Goal: Information Seeking & Learning: Find specific fact

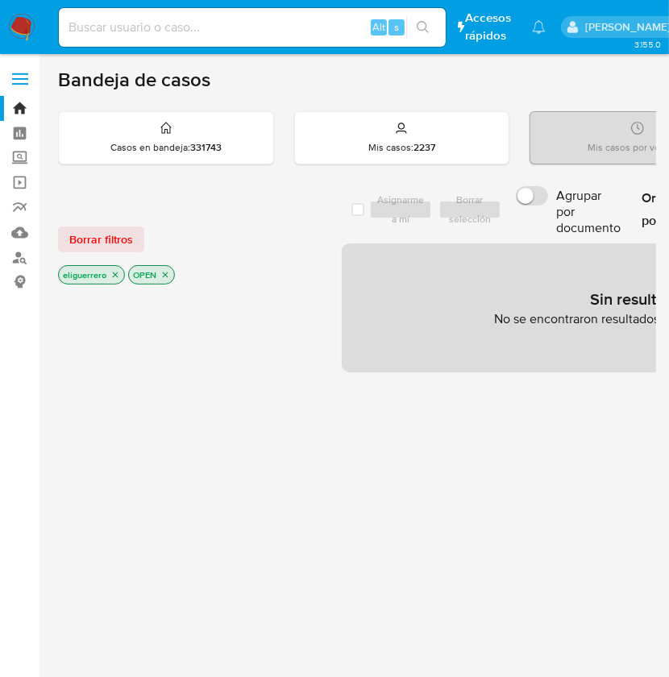
click at [184, 40] on div "Alt s" at bounding box center [252, 27] width 387 height 39
click at [198, 27] on input at bounding box center [252, 27] width 387 height 21
paste input "160531524"
type input "160531524"
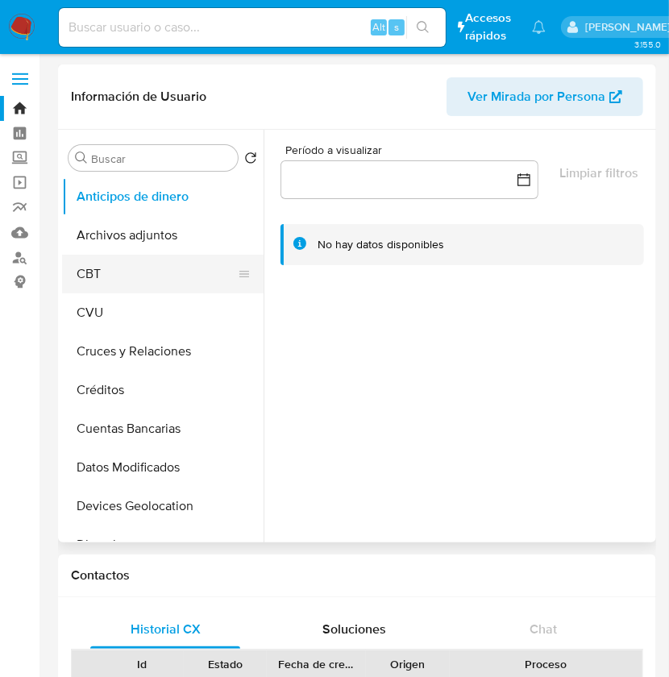
select select "10"
click at [251, 260] on button "CBT" at bounding box center [156, 274] width 189 height 39
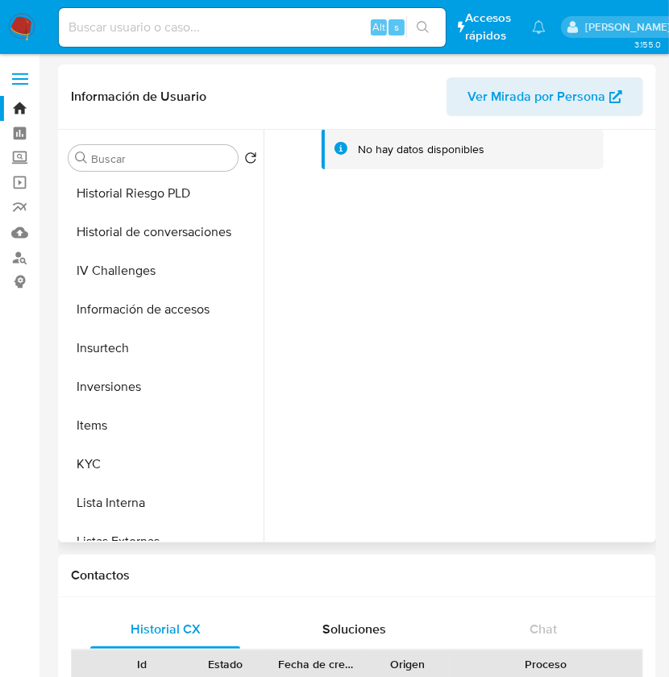
scroll to position [619, 0]
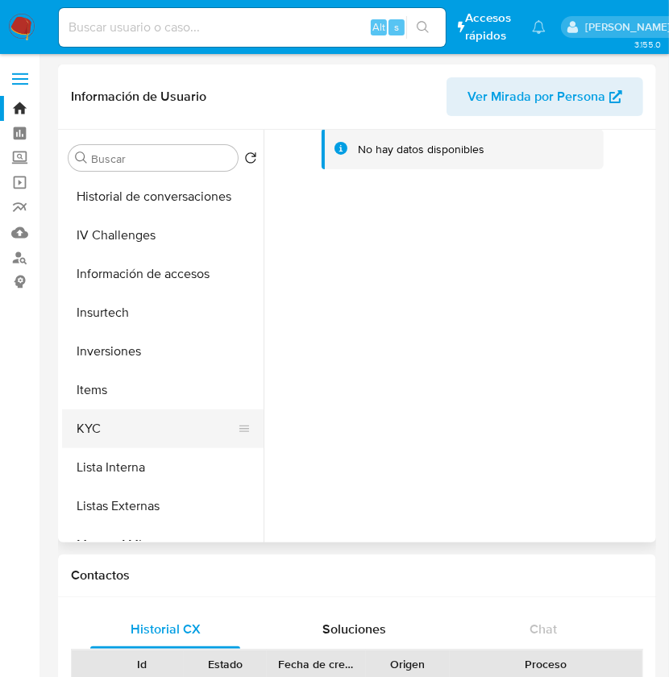
click at [161, 425] on button "KYC" at bounding box center [156, 429] width 189 height 39
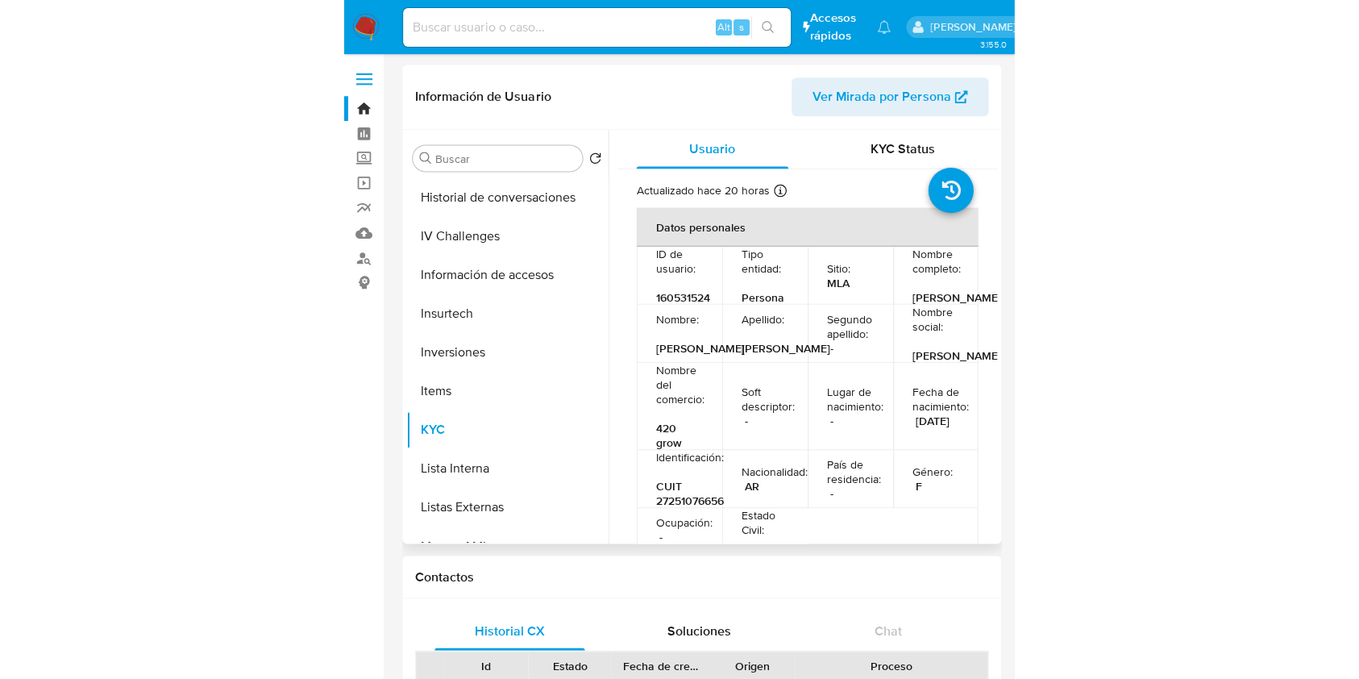
scroll to position [128, 0]
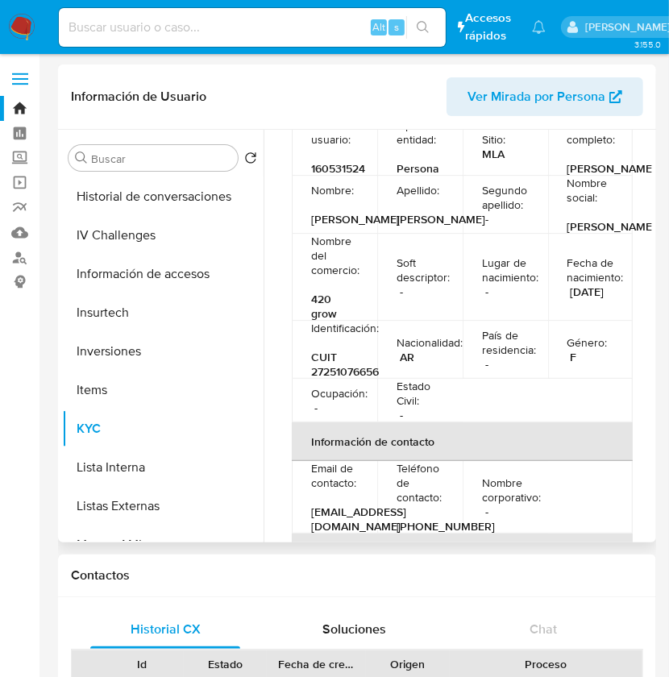
click at [351, 379] on p "CUIT 27251076656" at bounding box center [345, 364] width 68 height 29
drag, startPoint x: 351, startPoint y: 410, endPoint x: 338, endPoint y: 414, distance: 14.3
click at [338, 379] on p "CUIT 27251076656" at bounding box center [345, 364] width 68 height 29
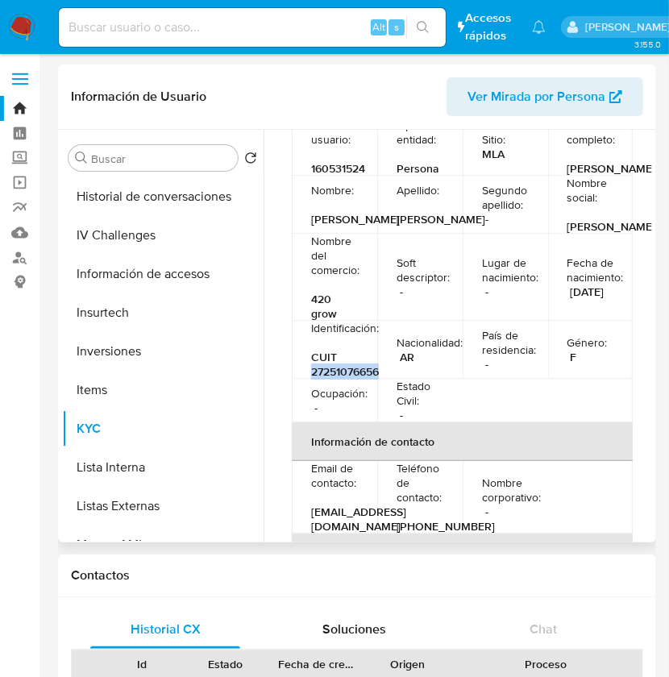
copy p "27251076656"
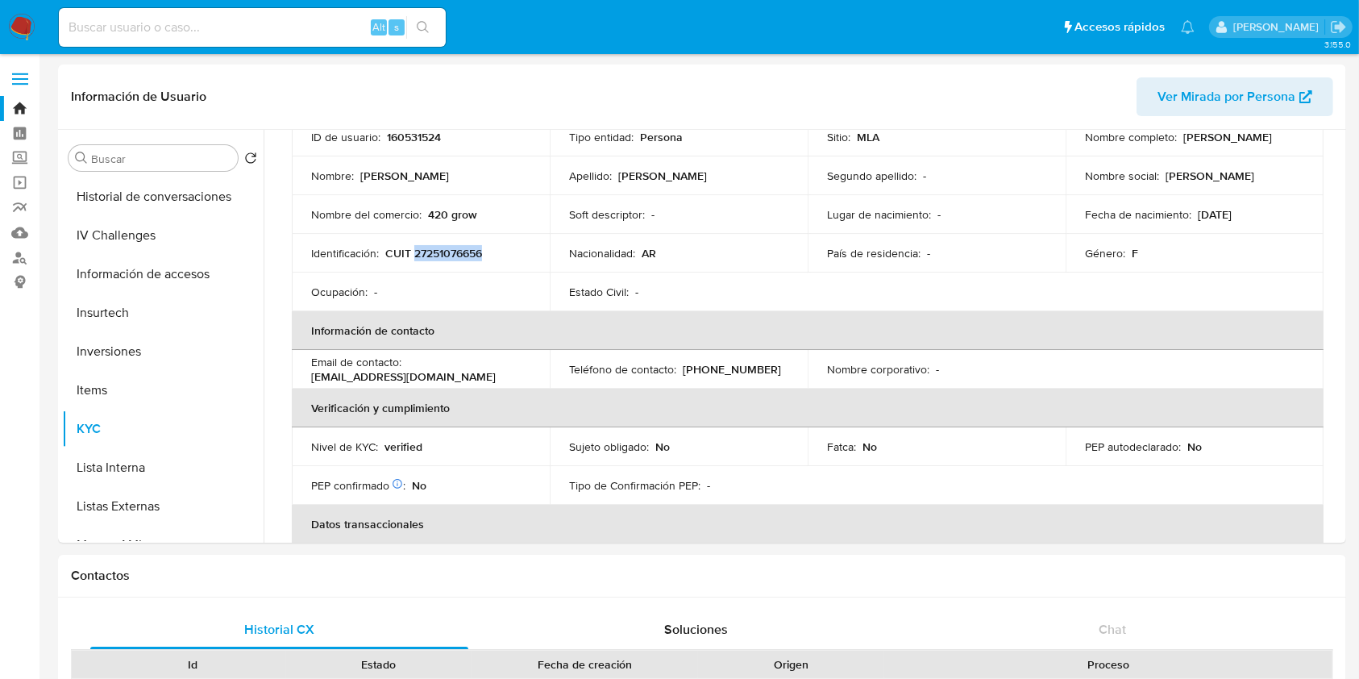
scroll to position [126, 0]
